Goal: Communication & Community: Connect with others

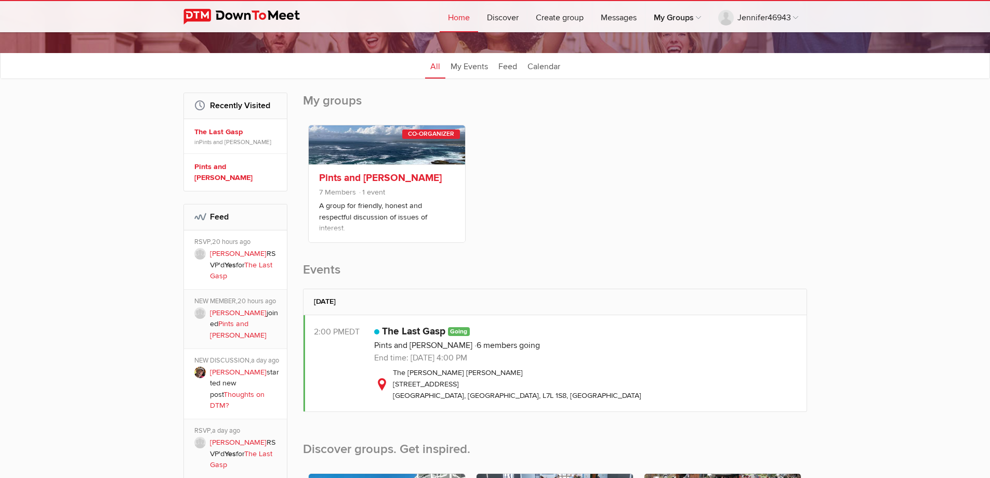
scroll to position [52, 0]
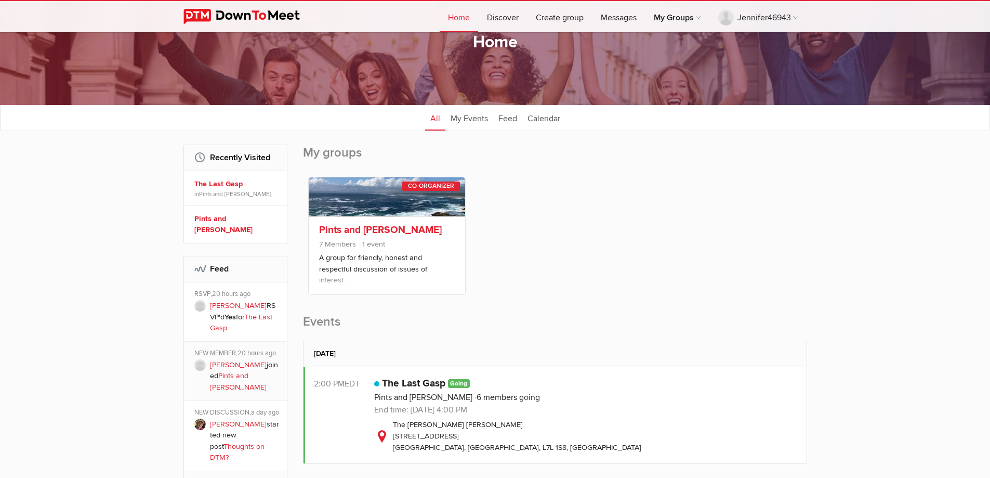
click at [388, 232] on link "Pints and Peterson" at bounding box center [380, 229] width 123 height 12
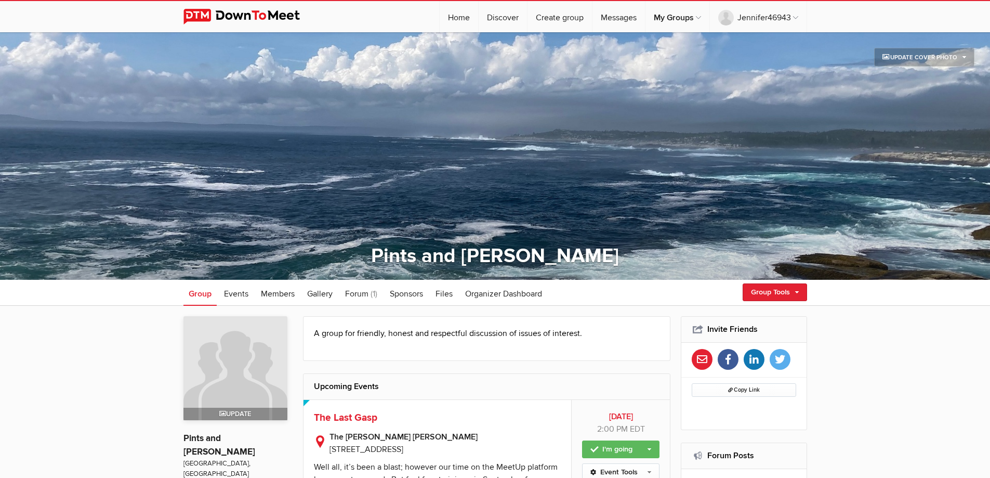
click at [447, 159] on span at bounding box center [495, 155] width 990 height 247
click at [464, 20] on link "Home" at bounding box center [459, 16] width 38 height 31
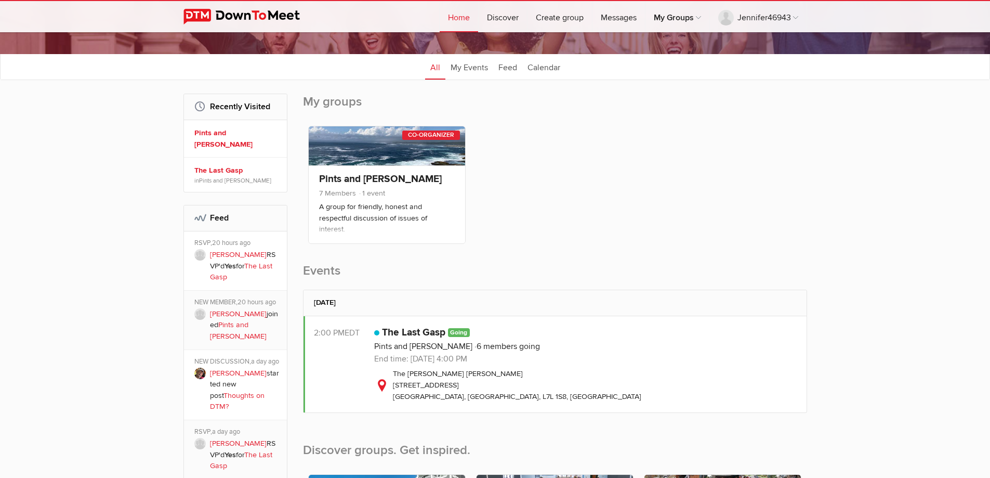
scroll to position [104, 0]
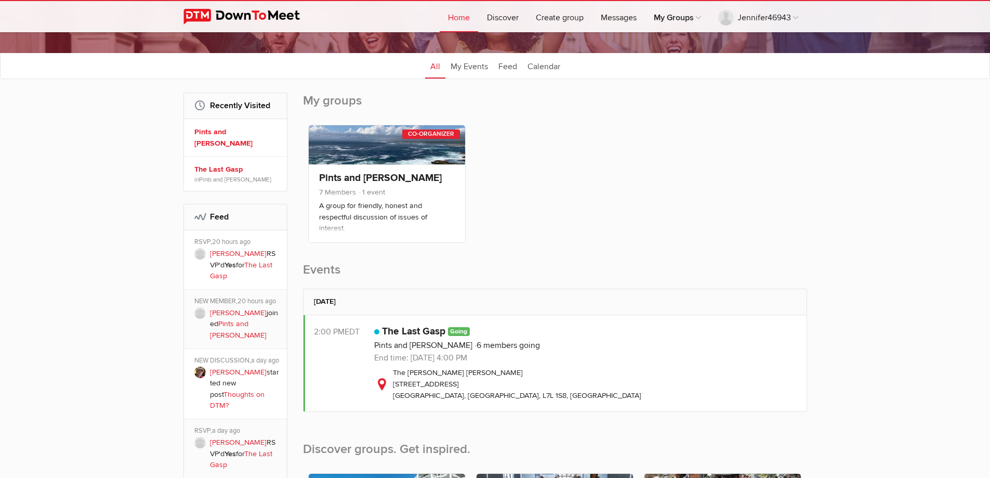
click at [415, 363] on p "End time: Sun Sep 21 at 4:00 PM" at bounding box center [585, 357] width 422 height 12
click at [419, 329] on link "The Last Gasp" at bounding box center [413, 331] width 63 height 12
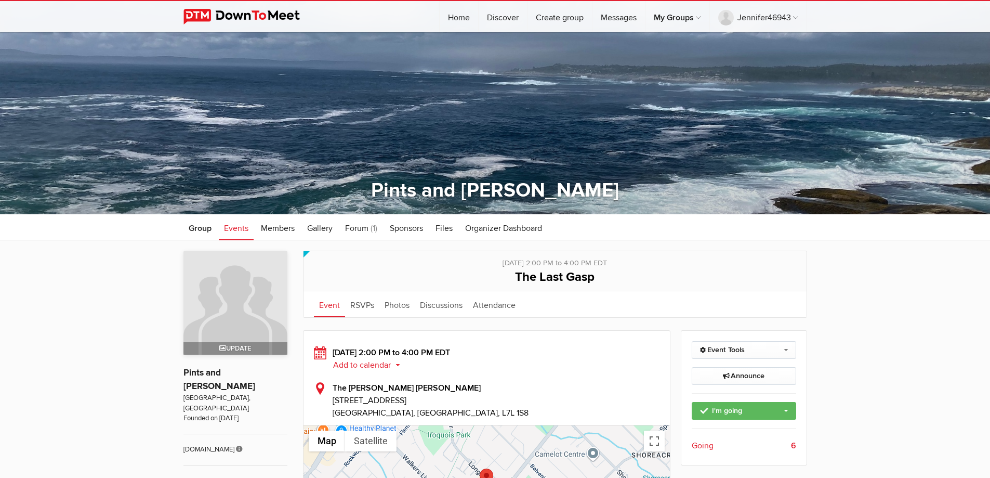
scroll to position [52, 0]
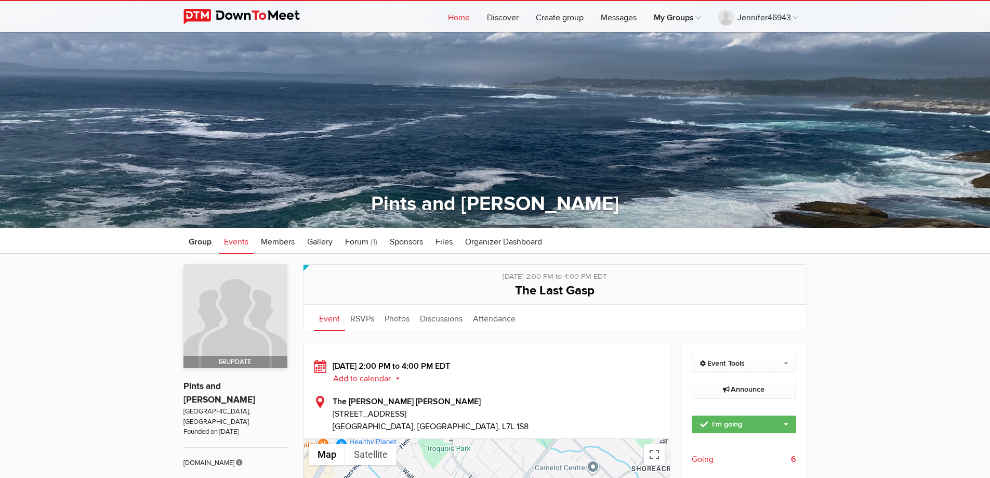
click at [465, 16] on link "Home" at bounding box center [459, 16] width 38 height 31
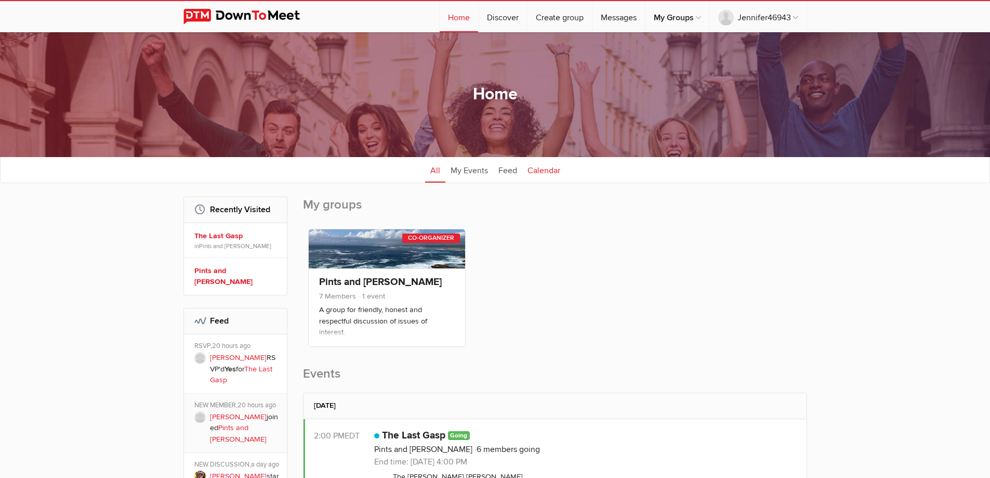
click at [539, 173] on link "Calendar" at bounding box center [543, 169] width 43 height 26
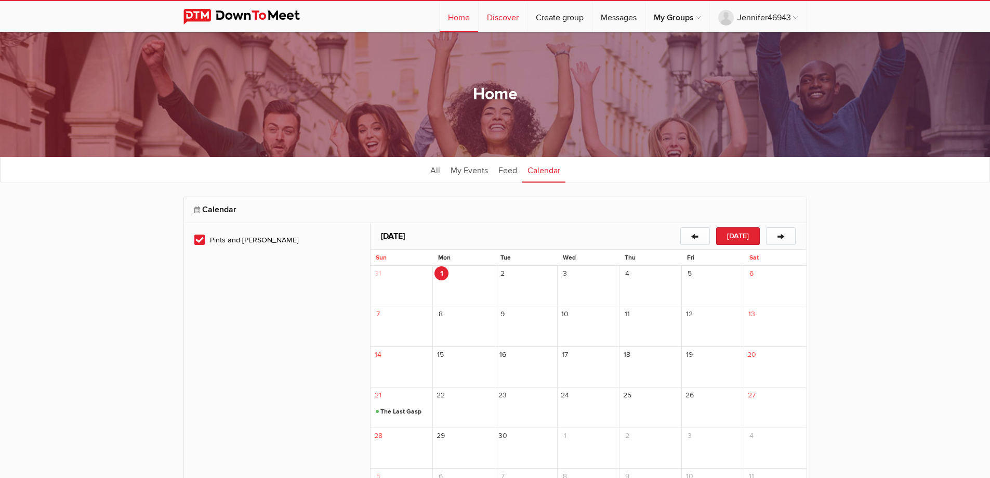
click at [493, 16] on link "Discover" at bounding box center [503, 16] width 48 height 31
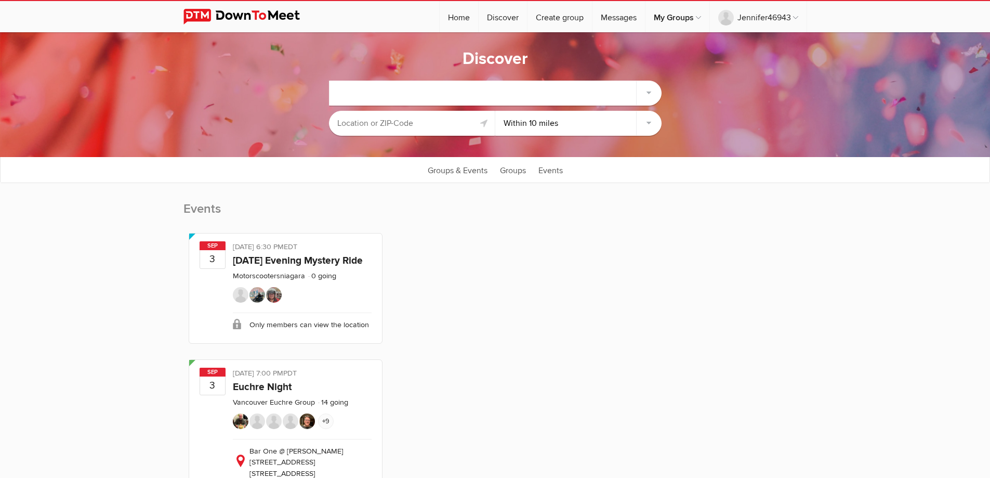
click at [443, 94] on div at bounding box center [495, 93] width 332 height 25
click at [456, 14] on link "Home" at bounding box center [459, 16] width 38 height 31
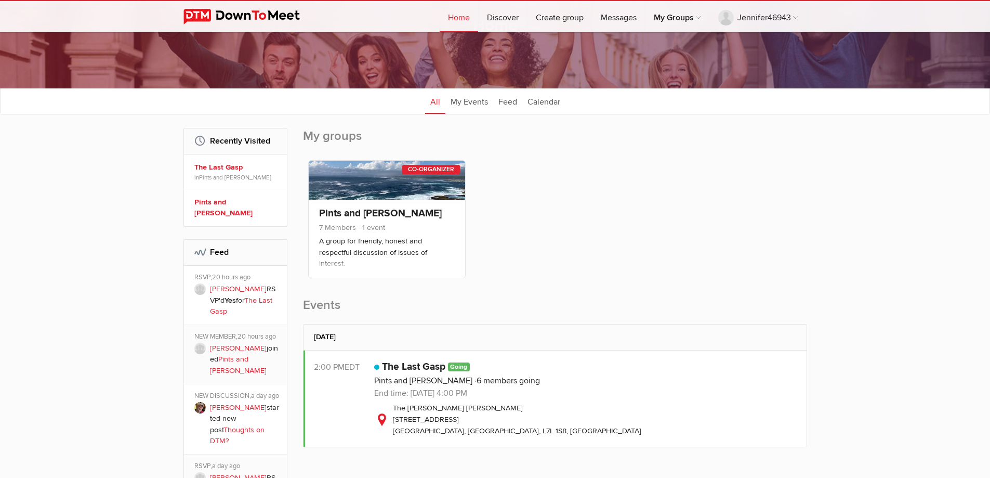
scroll to position [52, 0]
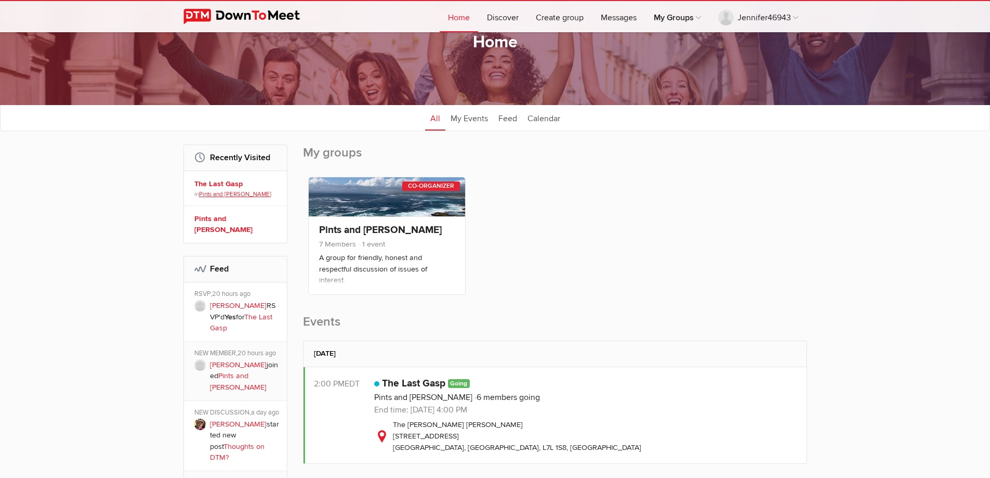
click at [227, 193] on link "Pints and Peterson" at bounding box center [235, 193] width 72 height 7
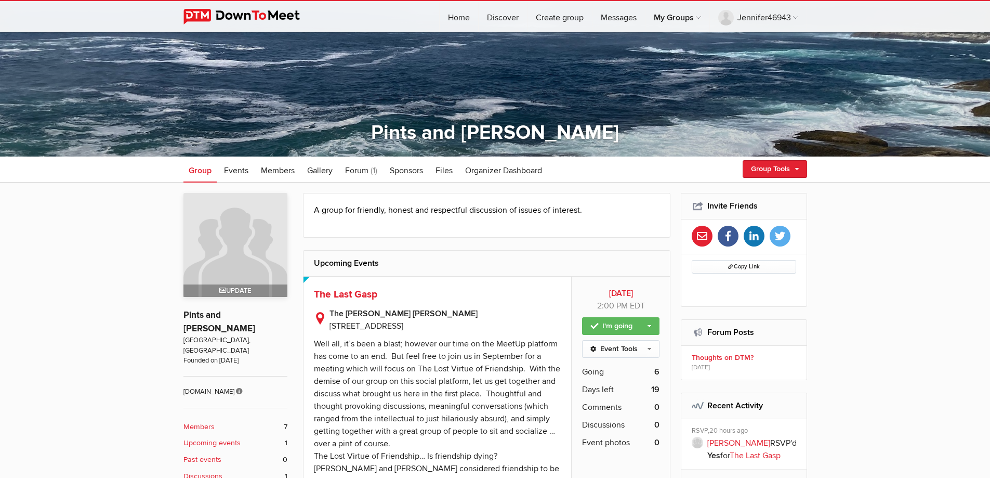
scroll to position [156, 0]
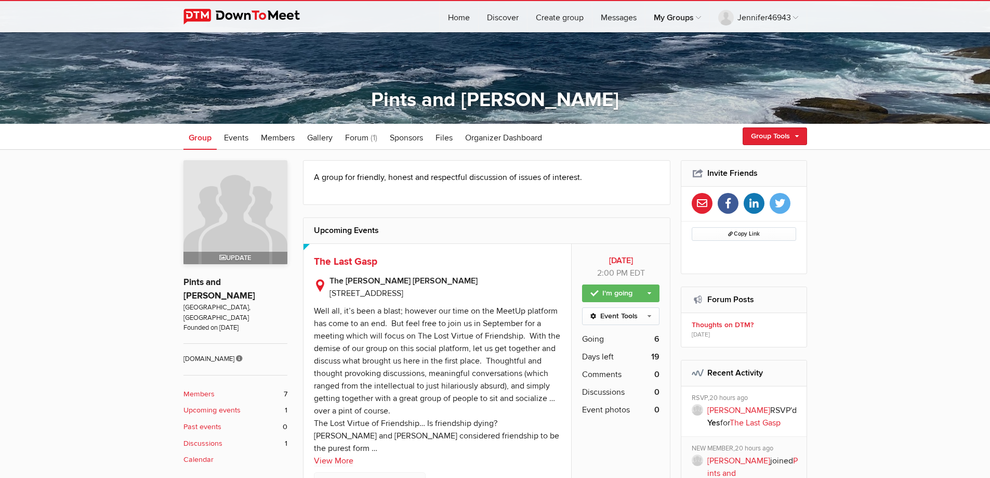
click at [208, 141] on span "Group" at bounding box center [200, 138] width 23 height 10
click at [288, 14] on img at bounding box center [249, 17] width 133 height 16
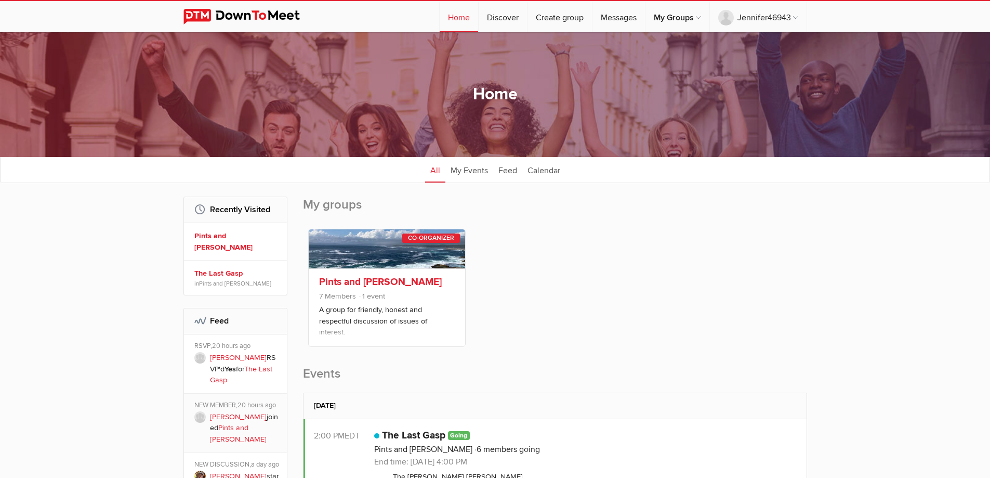
click at [349, 294] on span "7 Members" at bounding box center [337, 296] width 37 height 9
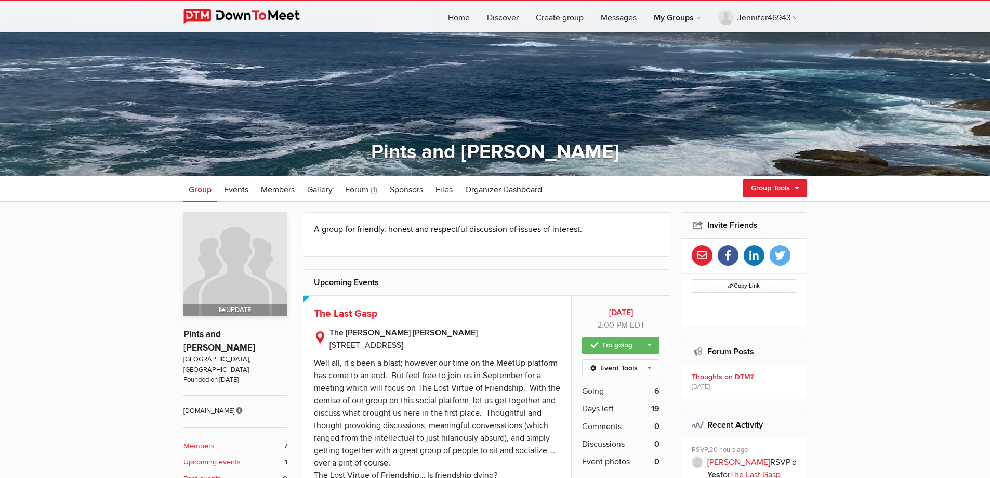
scroll to position [208, 0]
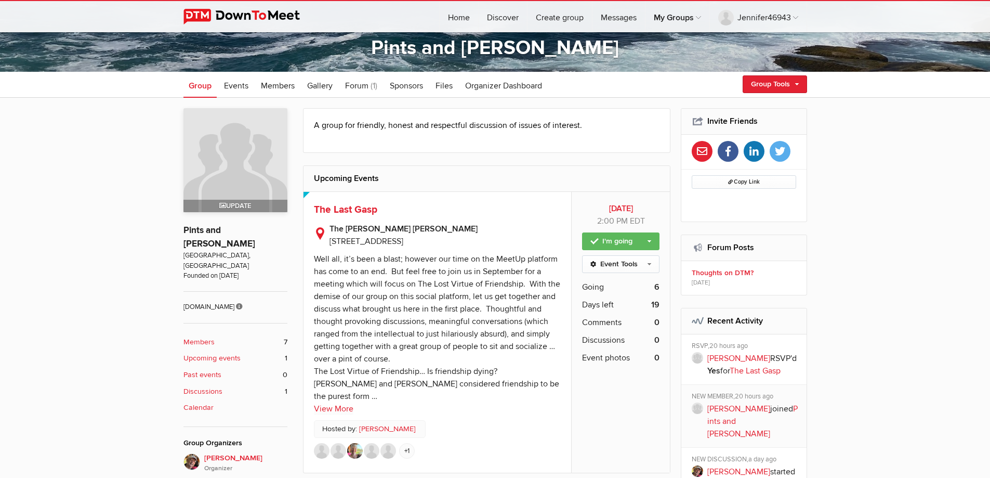
click at [204, 336] on b "Members" at bounding box center [198, 341] width 31 height 11
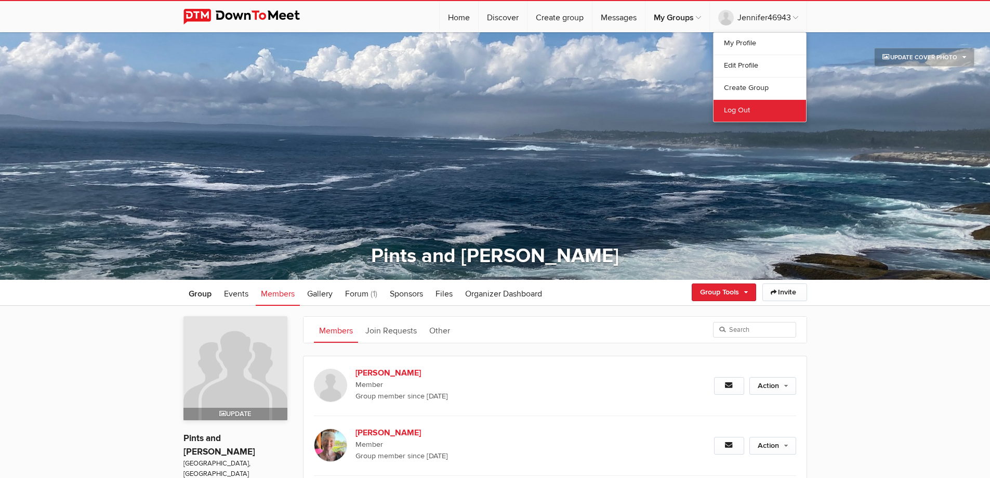
click at [738, 109] on link "Log Out" at bounding box center [760, 110] width 93 height 22
